Goal: Find specific page/section: Find specific page/section

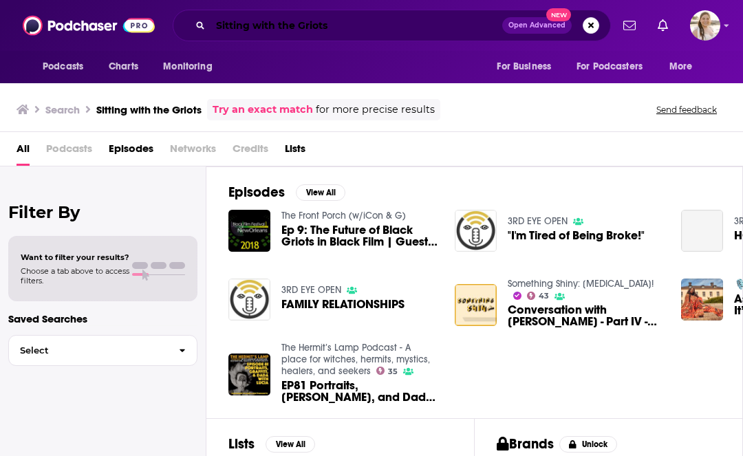
click at [365, 31] on input "Sitting with the Griots" at bounding box center [357, 25] width 292 height 22
click at [282, 30] on input "Sitting with the Griots" at bounding box center [357, 25] width 292 height 22
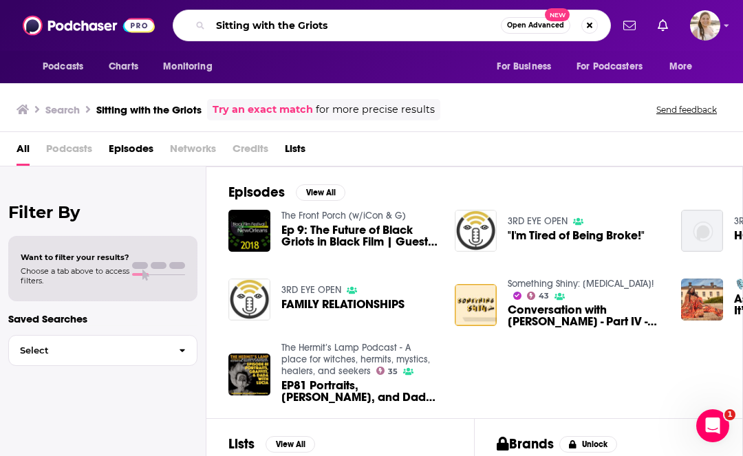
click at [282, 30] on input "Sitting with the Griots" at bounding box center [356, 25] width 291 height 22
paste input "[PERSON_NAME]"
type input ""[PERSON_NAME]""
